Goal: Transaction & Acquisition: Purchase product/service

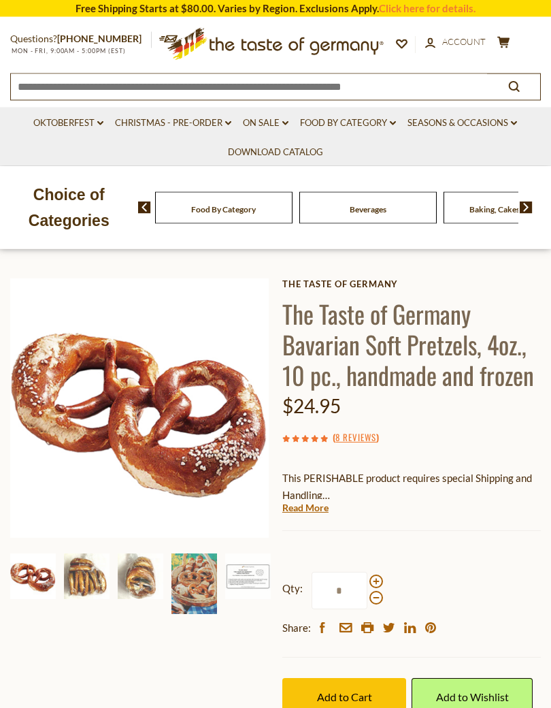
scroll to position [78, 0]
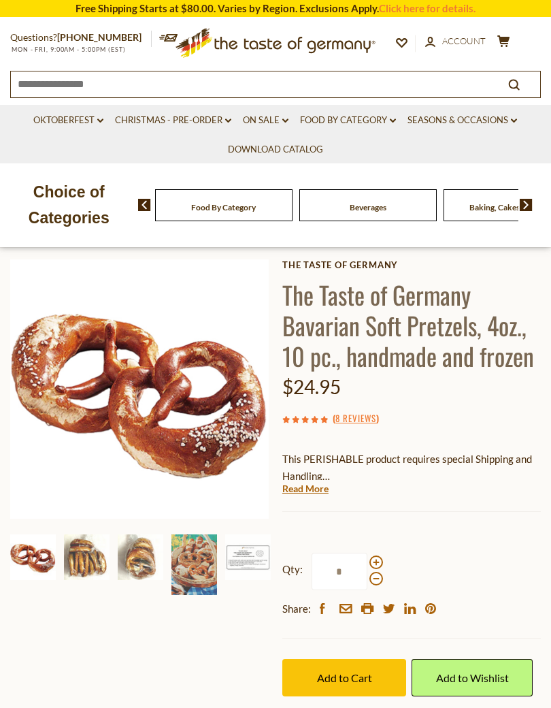
click at [193, 559] on img at bounding box center [194, 564] width 46 height 61
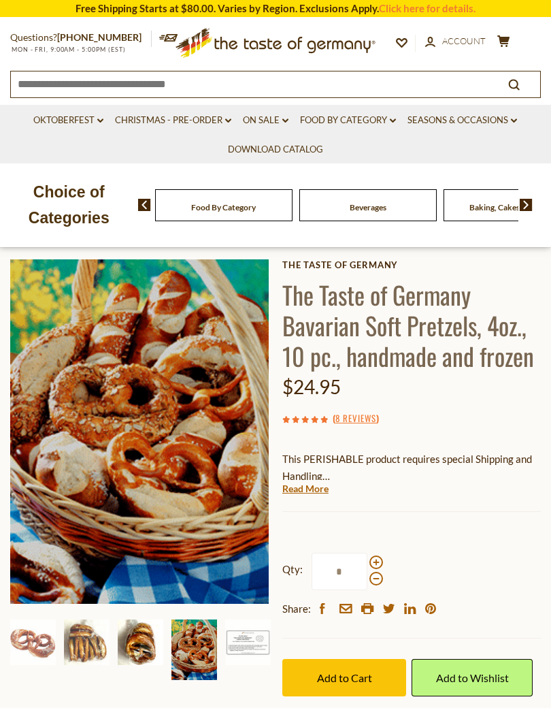
click at [139, 646] on img at bounding box center [141, 642] width 46 height 46
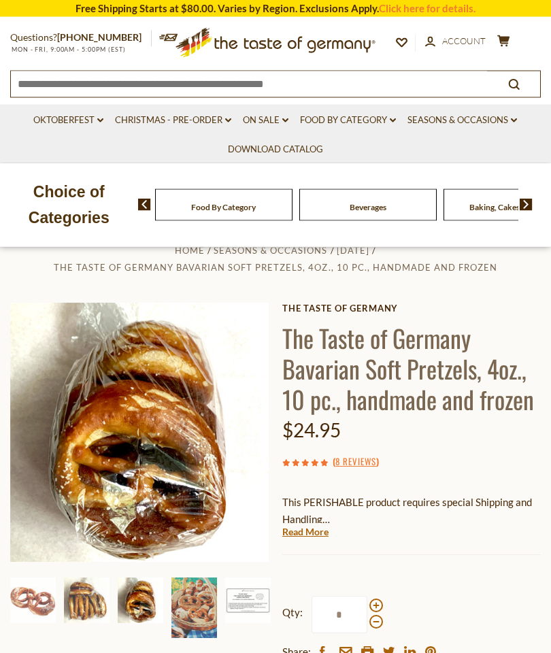
scroll to position [0, 0]
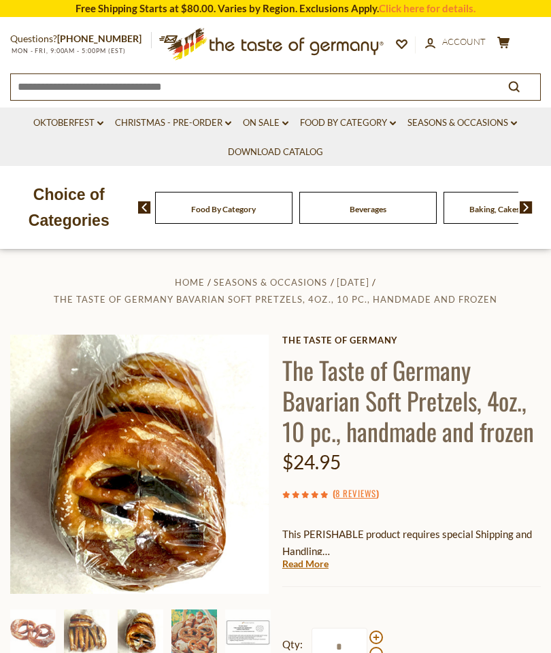
click at [67, 127] on link "Oktoberfest dropdown_arrow" at bounding box center [68, 123] width 70 height 15
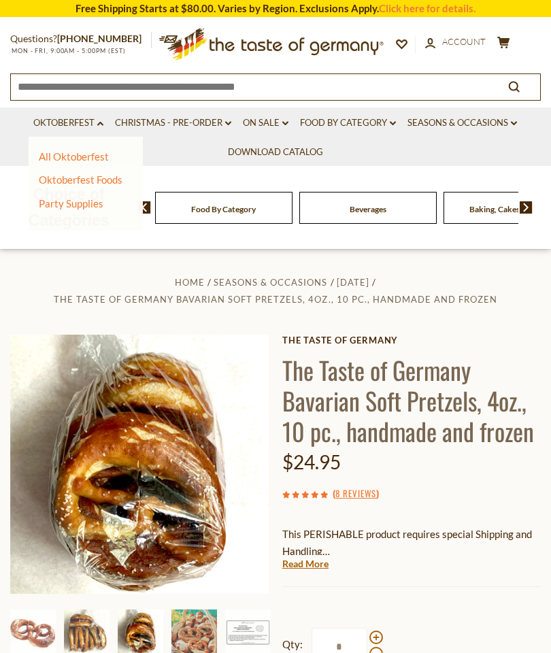
click at [82, 158] on link "All Oktoberfest" at bounding box center [74, 156] width 70 height 12
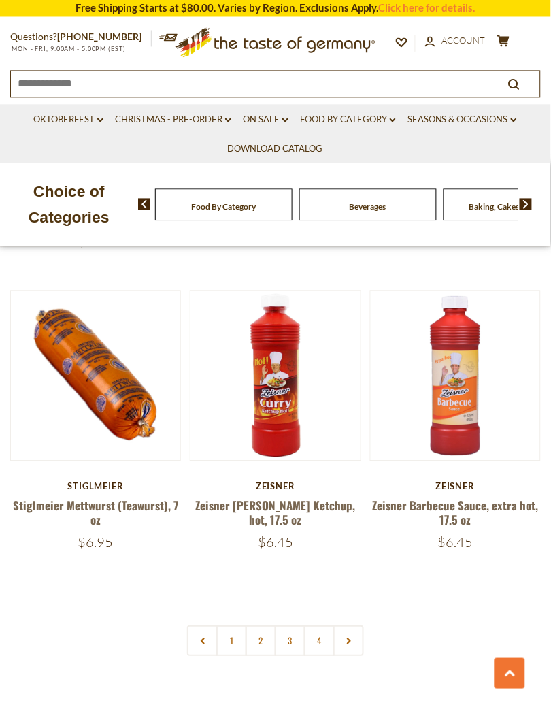
scroll to position [3738, 0]
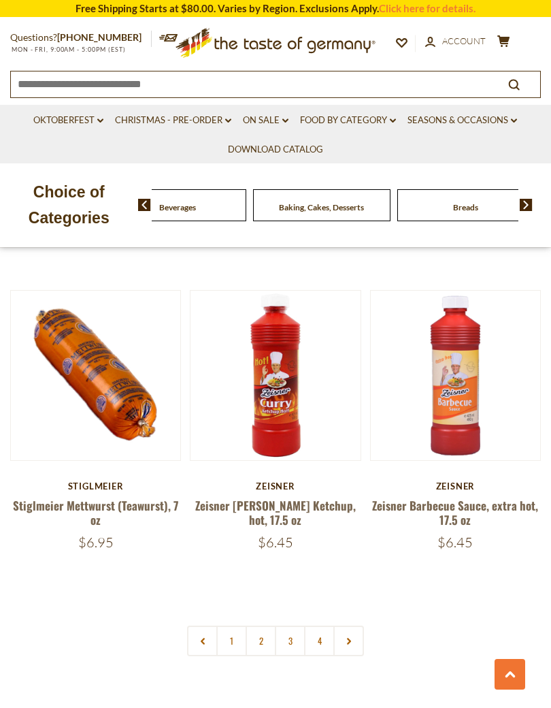
click at [102, 208] on div "Beverages" at bounding box center [33, 205] width 137 height 32
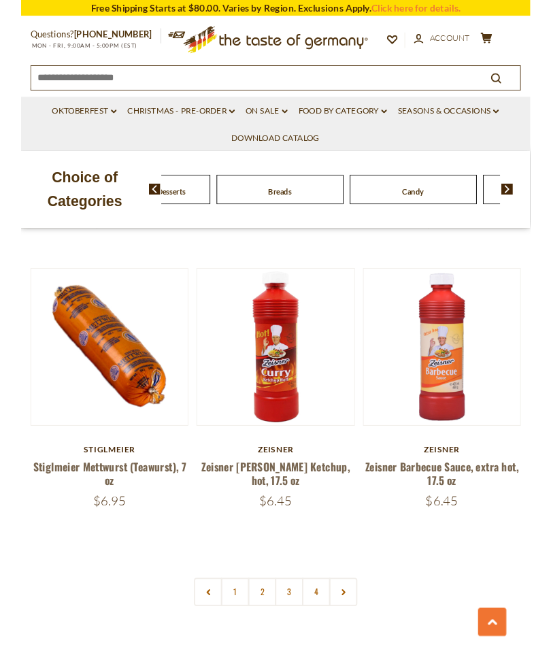
scroll to position [3791, 0]
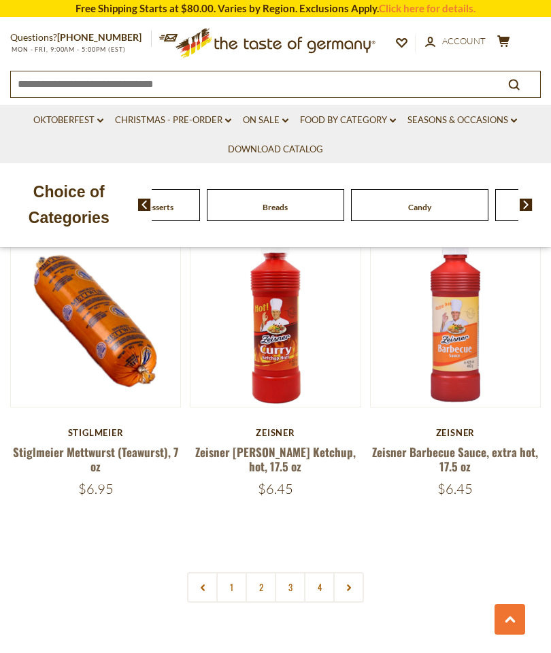
click at [524, 206] on img at bounding box center [526, 205] width 13 height 12
click at [524, 208] on img at bounding box center [526, 205] width 13 height 12
click at [529, 202] on img at bounding box center [526, 205] width 13 height 12
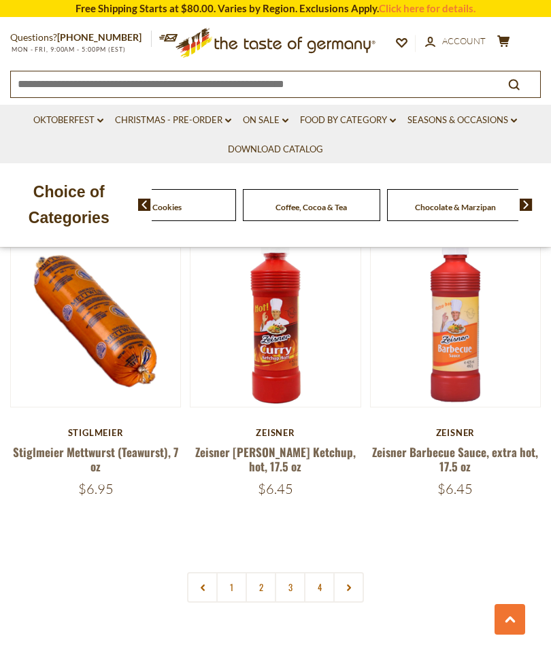
click at [527, 204] on img at bounding box center [526, 205] width 13 height 12
click at [527, 202] on img at bounding box center [526, 205] width 13 height 12
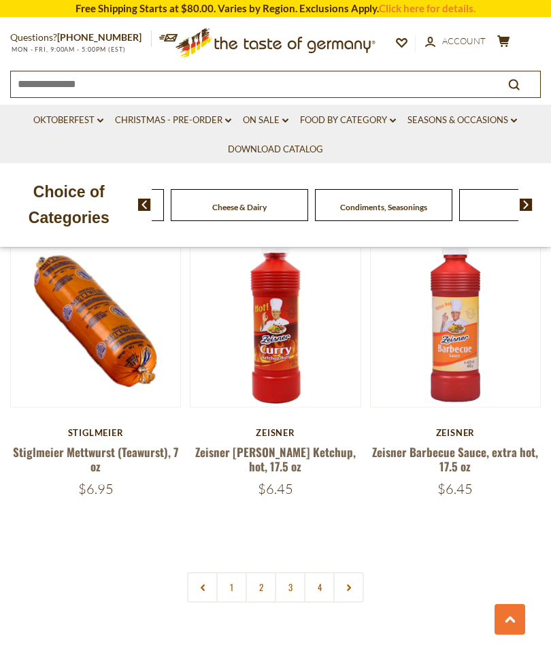
click at [529, 204] on img at bounding box center [526, 205] width 13 height 12
click at [529, 201] on img at bounding box center [526, 205] width 13 height 12
click at [527, 203] on img at bounding box center [526, 205] width 13 height 12
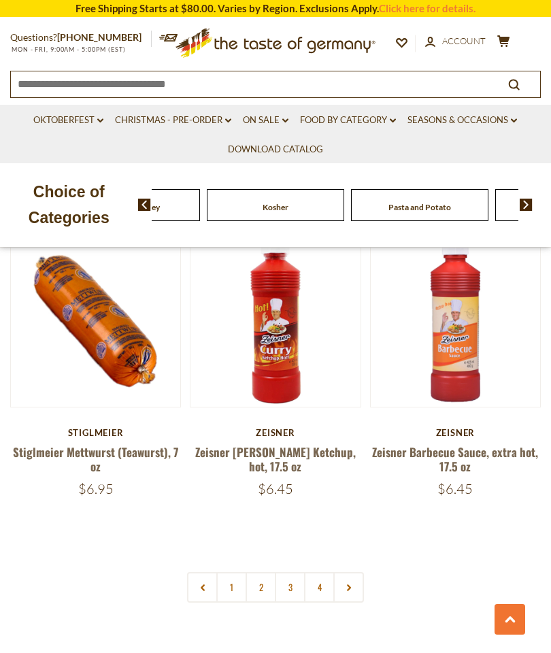
click at [526, 205] on img at bounding box center [526, 205] width 13 height 12
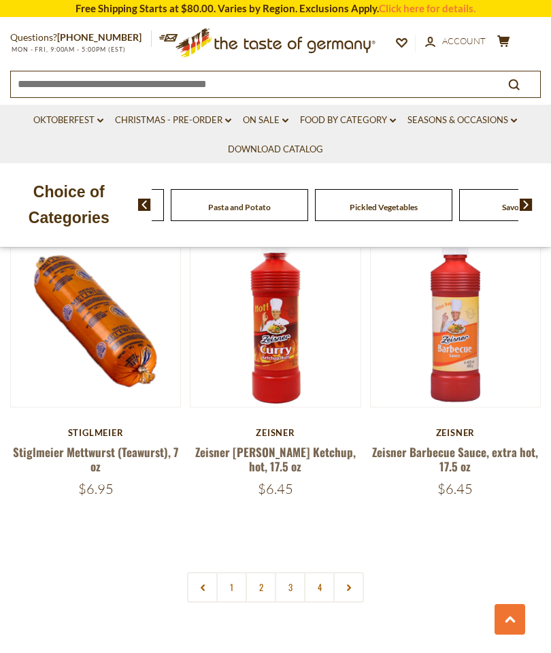
click at [528, 204] on img at bounding box center [526, 205] width 13 height 12
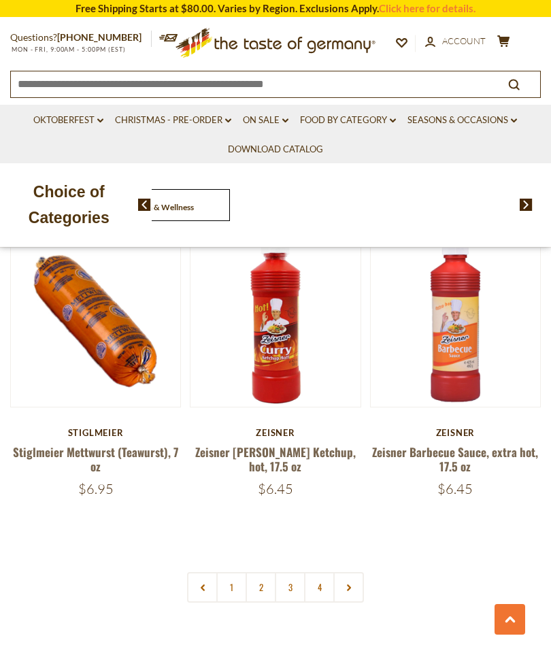
click at [133, 208] on span at bounding box center [139, 205] width 23 height 12
click at [194, 206] on span "Health & Wellness" at bounding box center [161, 207] width 66 height 10
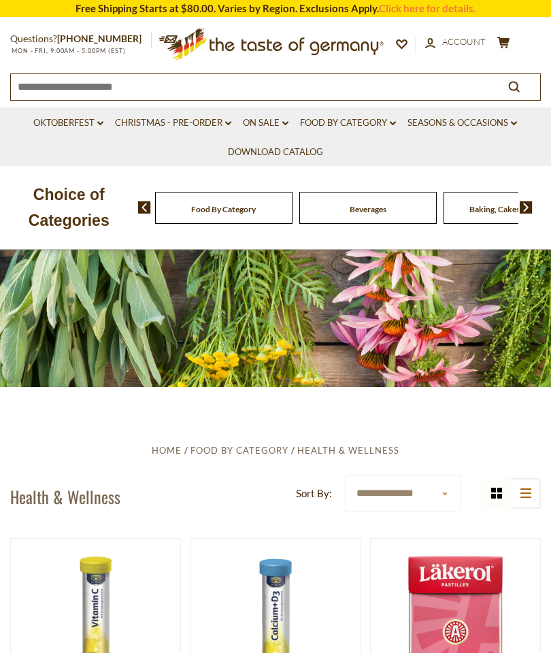
click at [353, 127] on link "Food By Category dropdown_arrow" at bounding box center [348, 123] width 96 height 15
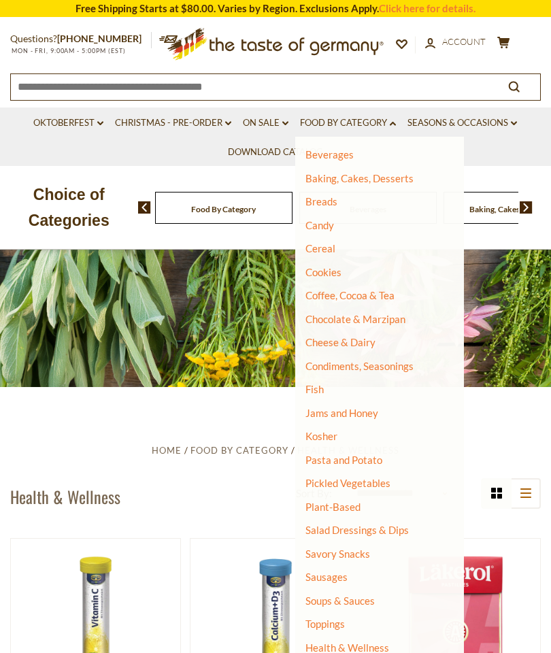
scroll to position [71, 0]
click at [338, 572] on link "Sausages" at bounding box center [327, 578] width 42 height 12
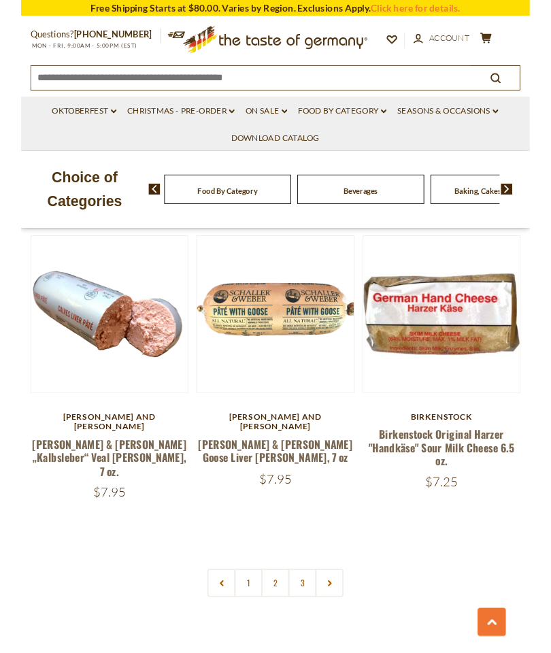
scroll to position [3894, 0]
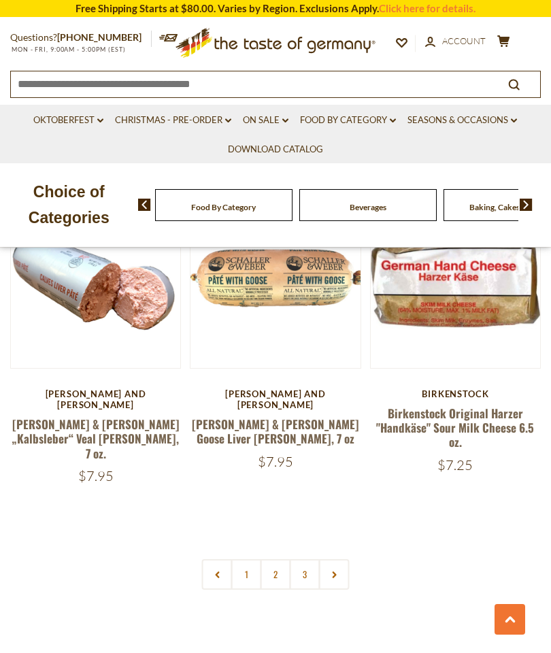
click at [334, 559] on link at bounding box center [334, 574] width 31 height 31
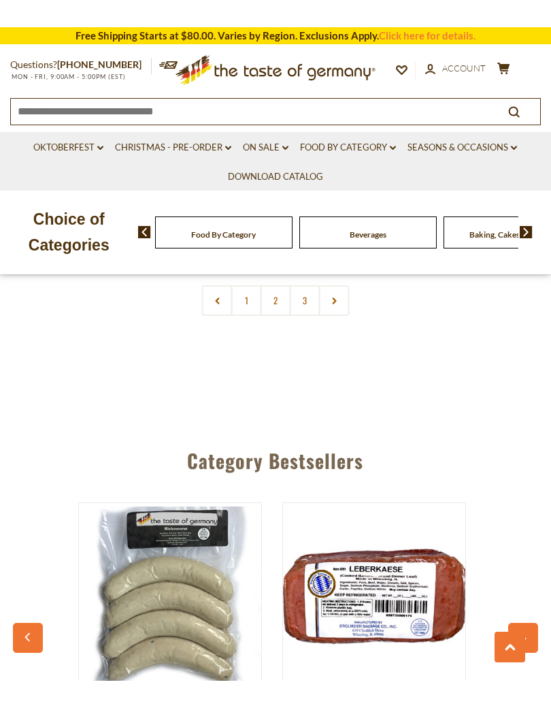
scroll to position [4232, 0]
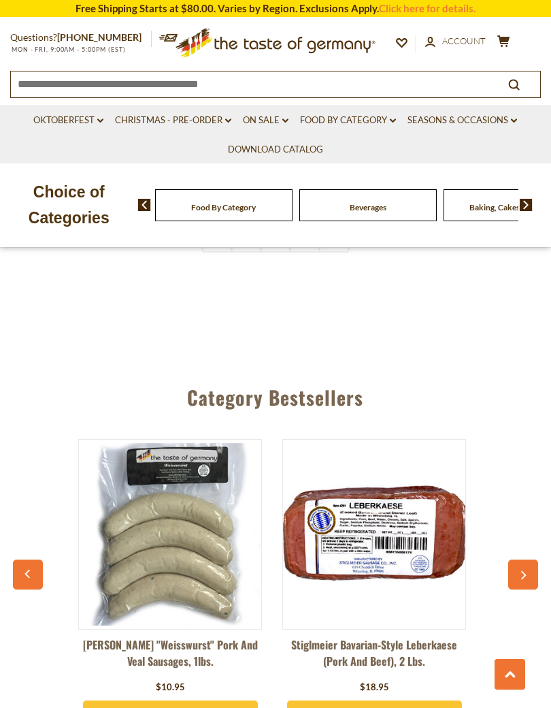
click at [71, 120] on link "Oktoberfest dropdown_arrow" at bounding box center [68, 120] width 70 height 15
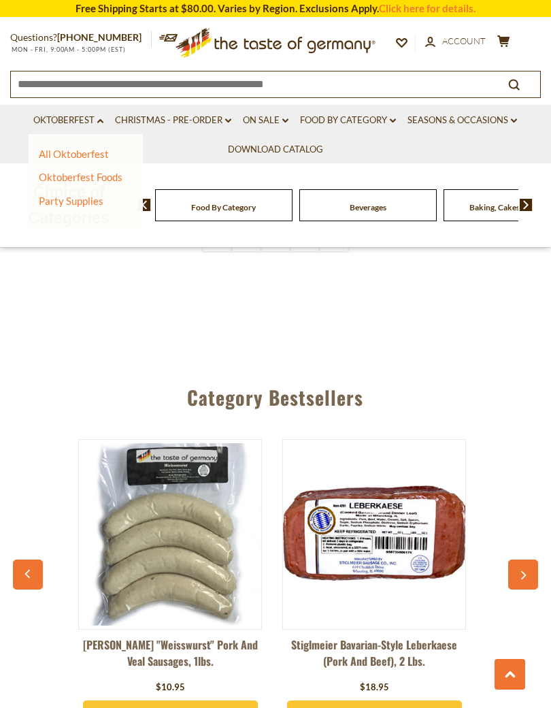
click at [101, 180] on link "Oktoberfest Foods" at bounding box center [81, 177] width 84 height 12
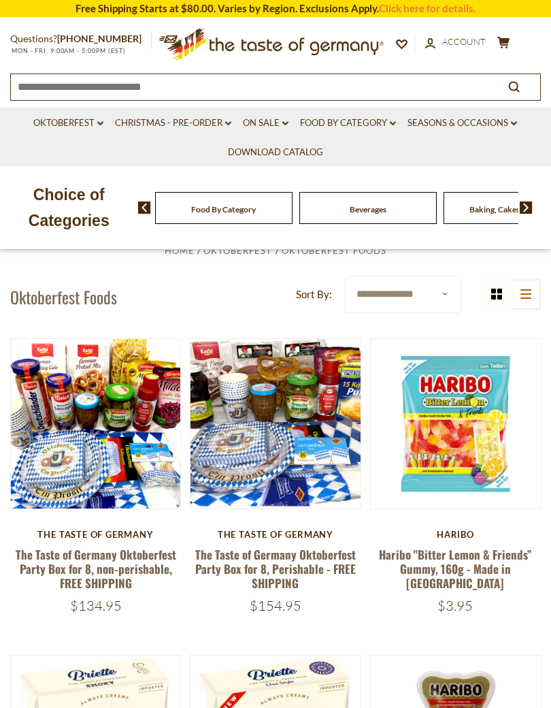
scroll to position [67, 0]
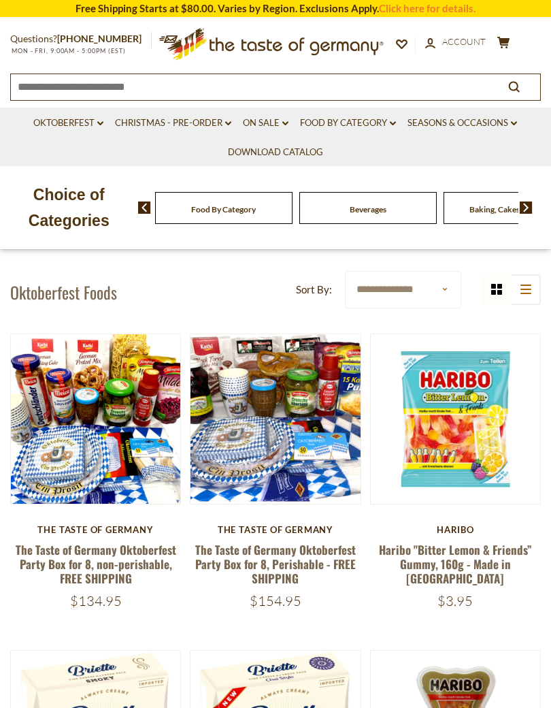
click at [295, 216] on button "Quick View" at bounding box center [275, 200] width 92 height 31
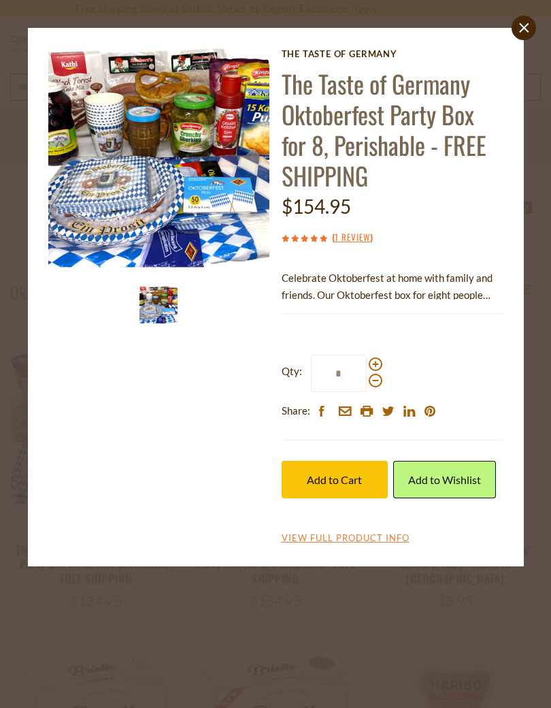
click at [163, 136] on img at bounding box center [159, 159] width 222 height 222
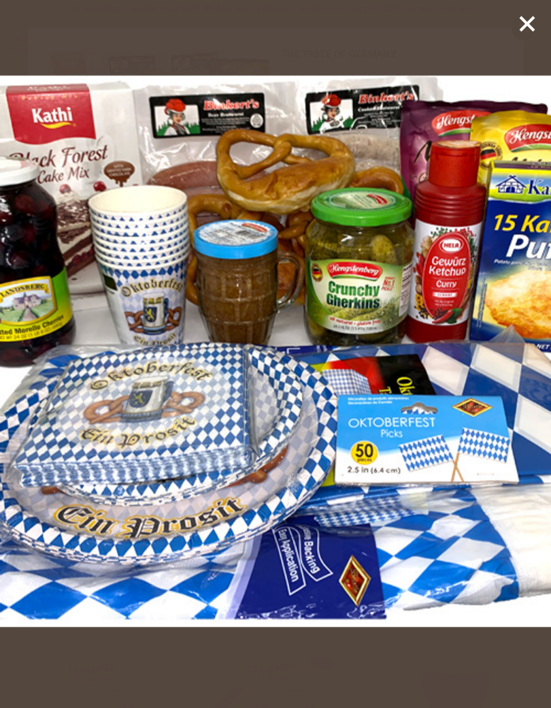
click at [200, 176] on img at bounding box center [275, 351] width 551 height 551
click at [522, 33] on icon at bounding box center [527, 24] width 20 height 20
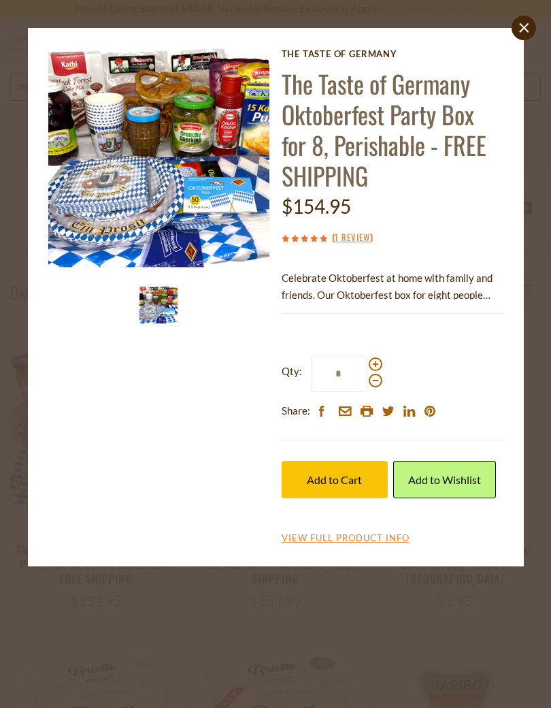
click at [525, 29] on icon at bounding box center [524, 27] width 10 height 10
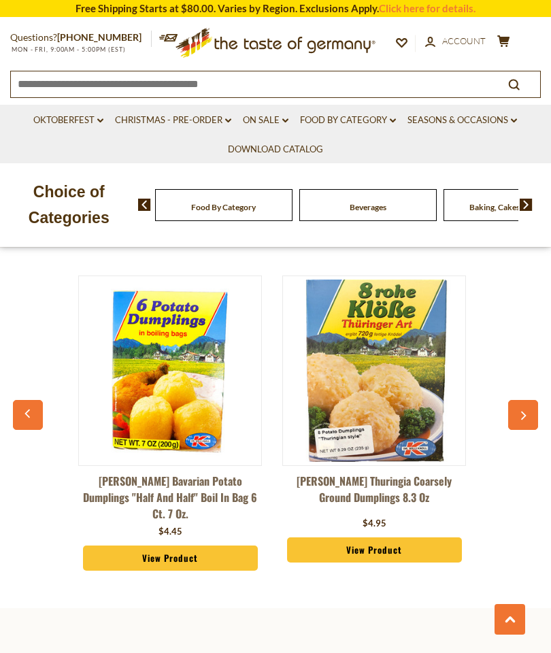
scroll to position [4149, 0]
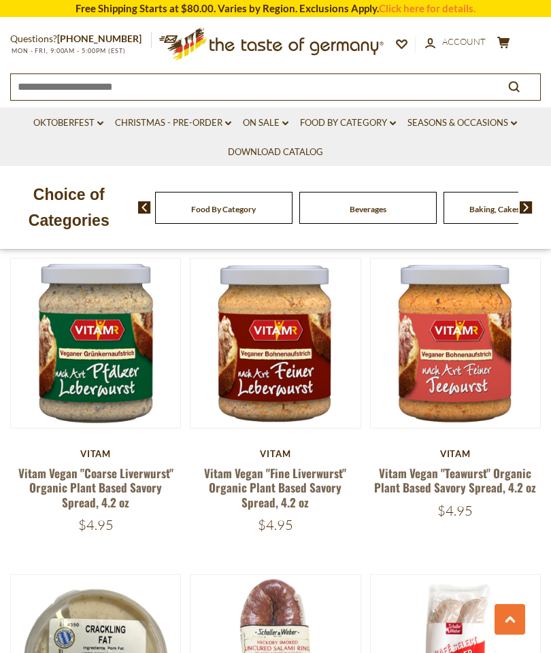
scroll to position [3894, 0]
